Goal: Task Accomplishment & Management: Use online tool/utility

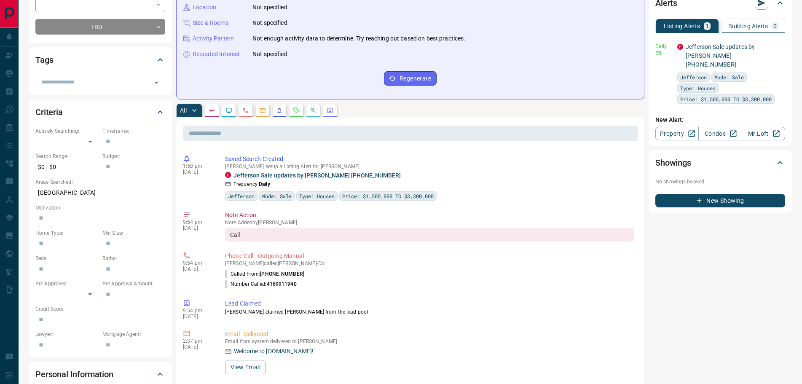
scroll to position [169, 0]
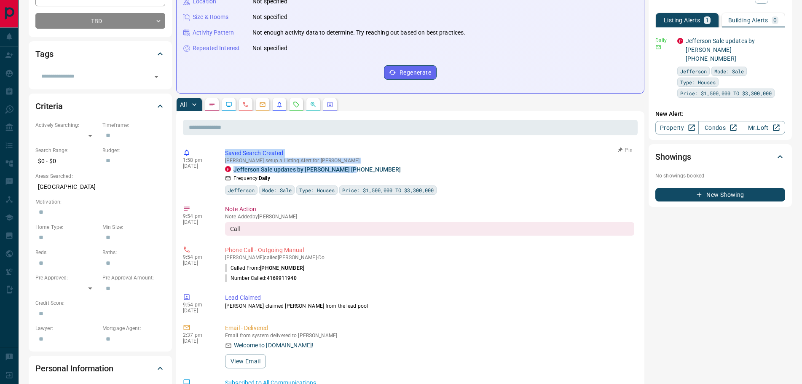
drag, startPoint x: 358, startPoint y: 172, endPoint x: 238, endPoint y: 153, distance: 121.6
click at [225, 154] on div "1:58 pm [DATE] Saved Search Created [PERSON_NAME] setup a Listing Alert for [PE…" at bounding box center [410, 171] width 455 height 51
copy div "Saved Search Created [PERSON_NAME] setup a Listing Alert for [PERSON_NAME] Sale…"
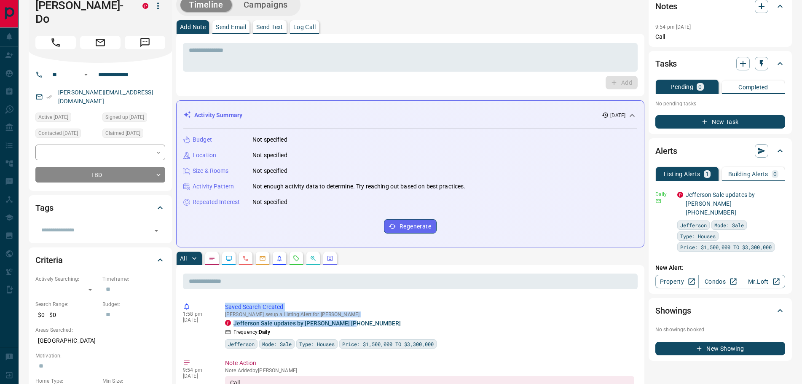
scroll to position [0, 0]
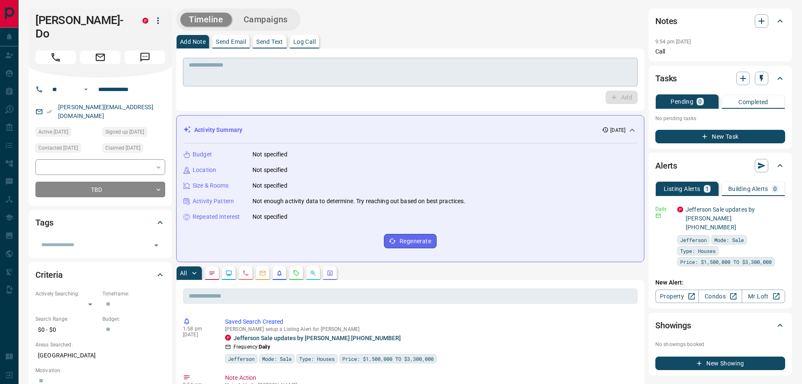
click at [256, 61] on div "* ​" at bounding box center [410, 72] width 455 height 29
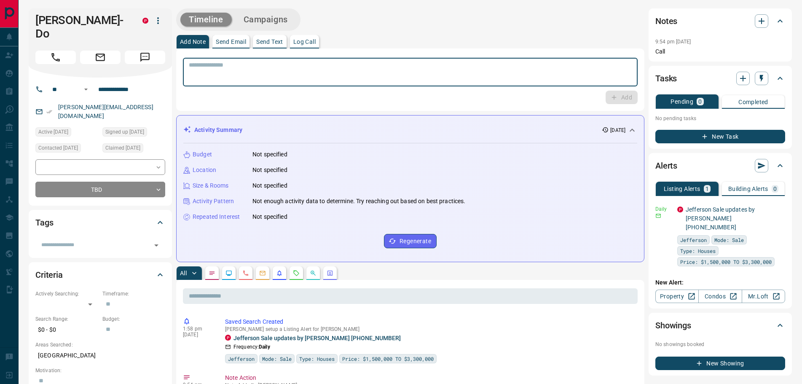
paste textarea "**********"
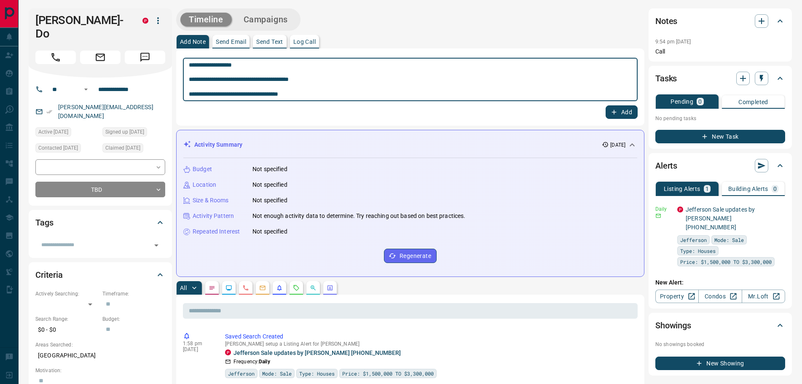
type textarea "**********"
click at [609, 112] on button "Add" at bounding box center [622, 111] width 32 height 13
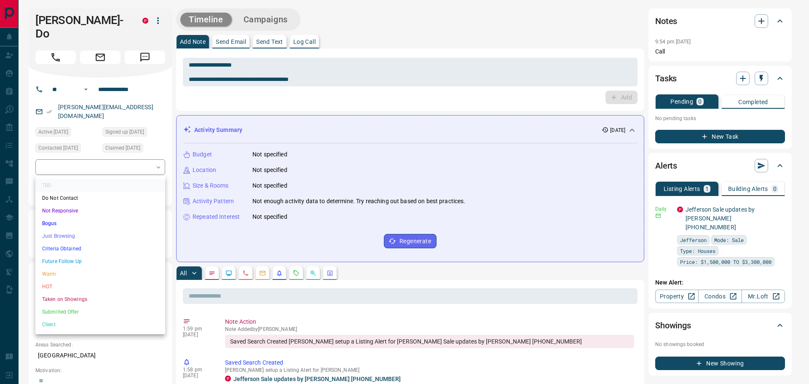
click at [64, 258] on li "Future Follow Up" at bounding box center [100, 261] width 130 height 13
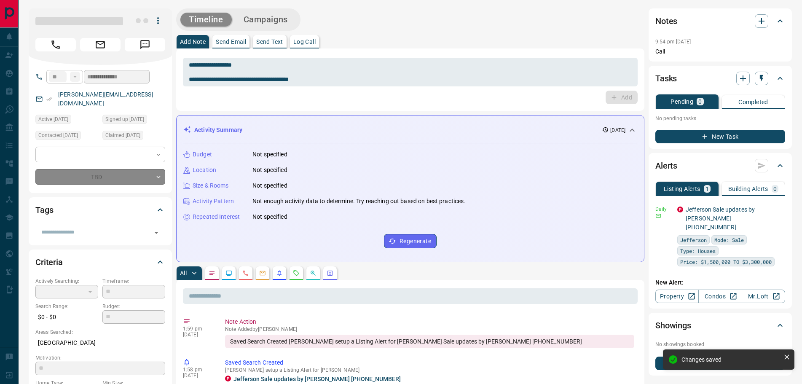
type input "*"
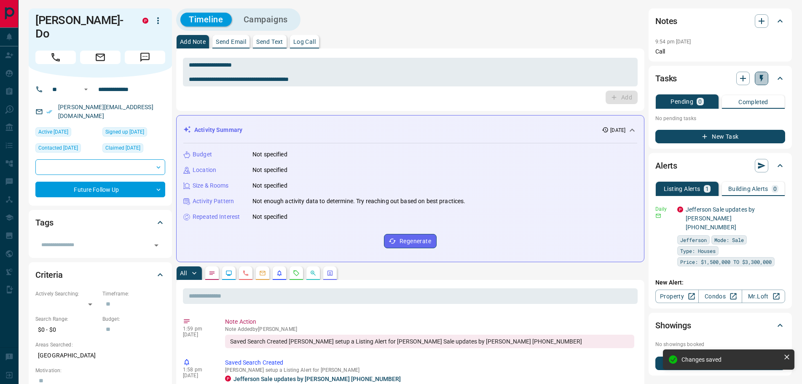
click at [763, 78] on icon "button" at bounding box center [761, 78] width 8 height 8
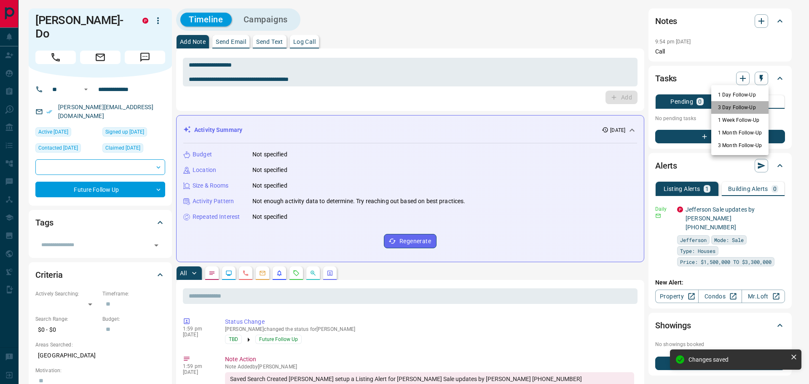
click at [730, 109] on li "3 Day Follow-Up" at bounding box center [739, 107] width 57 height 13
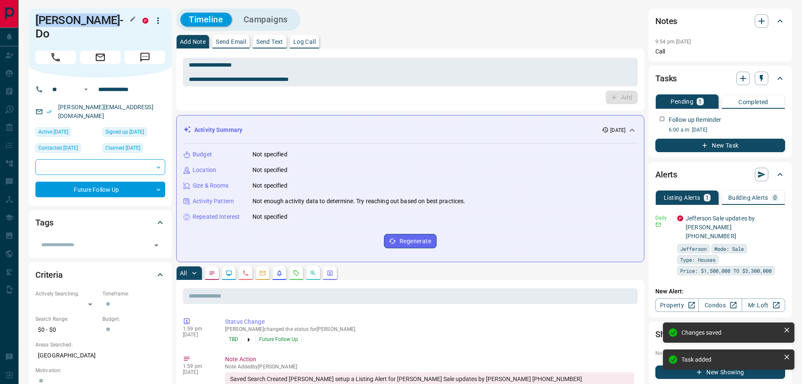
drag, startPoint x: 108, startPoint y: 19, endPoint x: 37, endPoint y: 19, distance: 71.6
click at [37, 19] on h1 "[PERSON_NAME]-Do" at bounding box center [82, 26] width 94 height 27
copy h1 "[PERSON_NAME]-Do"
